Goal: Information Seeking & Learning: Learn about a topic

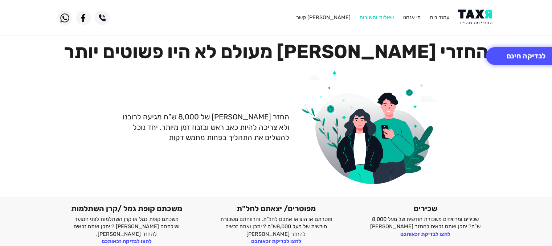
click at [383, 15] on link "שאלות ותשובות" at bounding box center [376, 17] width 34 height 7
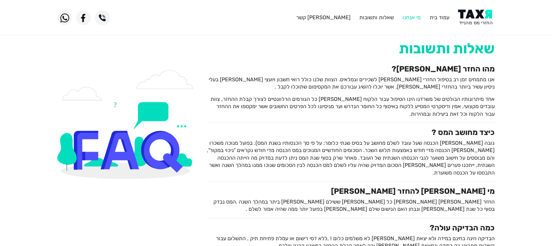
click at [408, 14] on link "מי אנחנו" at bounding box center [412, 17] width 18 height 7
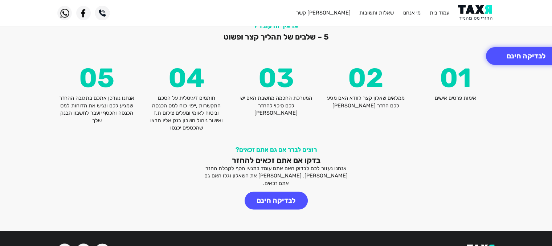
scroll to position [874, 0]
